Goal: Transaction & Acquisition: Purchase product/service

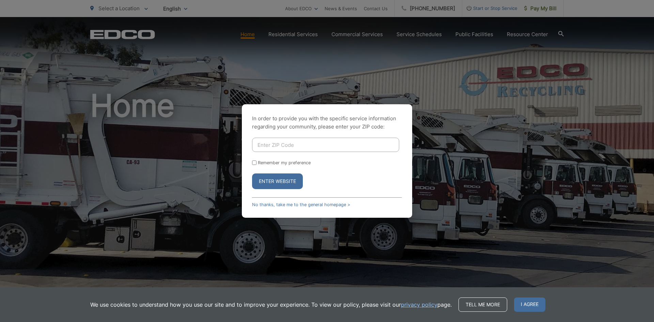
click at [270, 144] on input "Enter ZIP Code" at bounding box center [325, 145] width 147 height 14
type input "92026"
click at [277, 181] on button "Enter Website" at bounding box center [277, 181] width 51 height 16
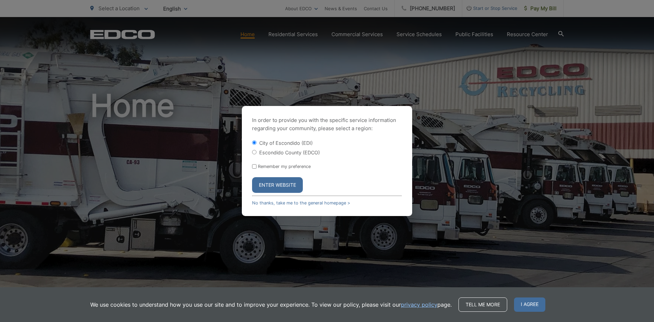
click at [254, 151] on input "Escondido County (EDCO)" at bounding box center [254, 152] width 4 height 4
radio input "true"
click at [274, 185] on button "Enter Website" at bounding box center [277, 185] width 51 height 16
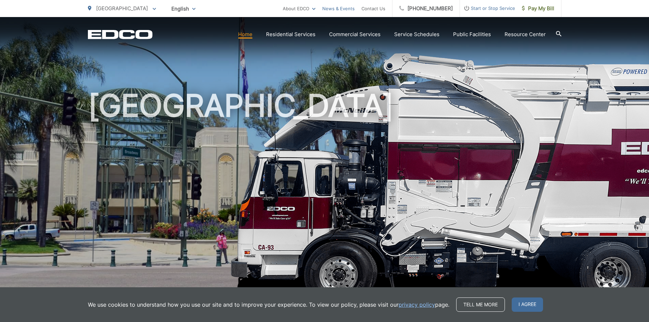
click at [344, 8] on link "News & Events" at bounding box center [338, 8] width 32 height 8
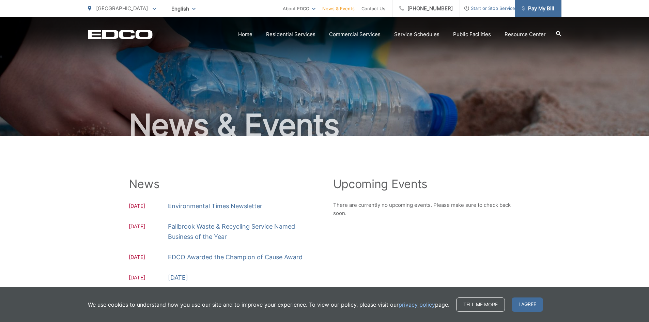
click at [532, 6] on span "Pay My Bill" at bounding box center [538, 8] width 32 height 8
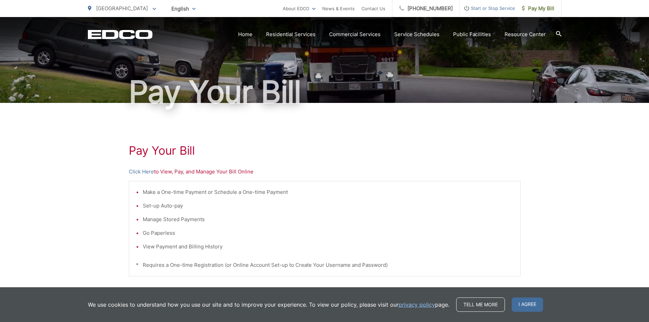
scroll to position [43, 0]
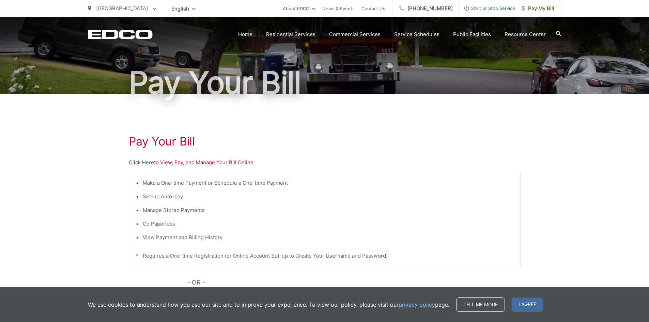
click at [138, 162] on link "Click Here" at bounding box center [141, 162] width 25 height 8
